Goal: Information Seeking & Learning: Learn about a topic

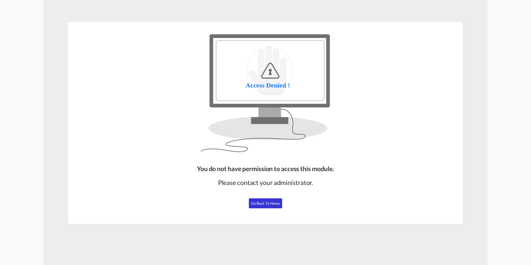
click at [266, 204] on span "Go Back to Home" at bounding box center [265, 203] width 29 height 4
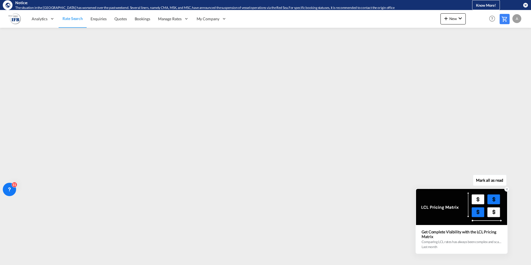
click at [505, 189] on icon at bounding box center [507, 189] width 4 height 4
